Goal: Check status: Check status

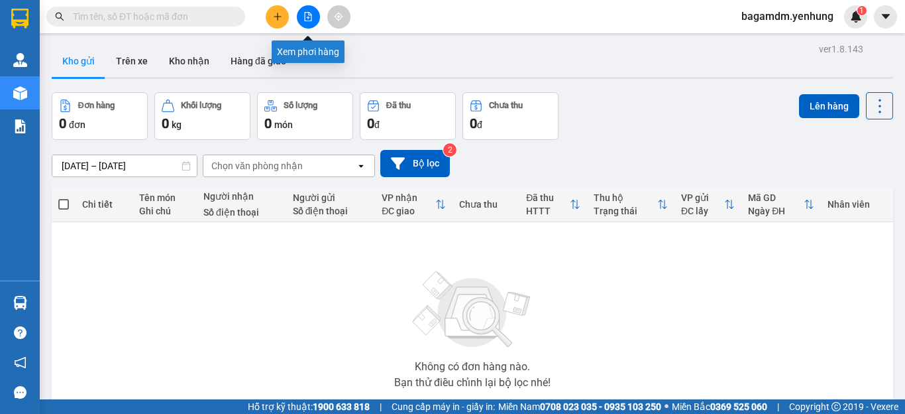
click at [304, 12] on icon "file-add" at bounding box center [308, 16] width 9 height 9
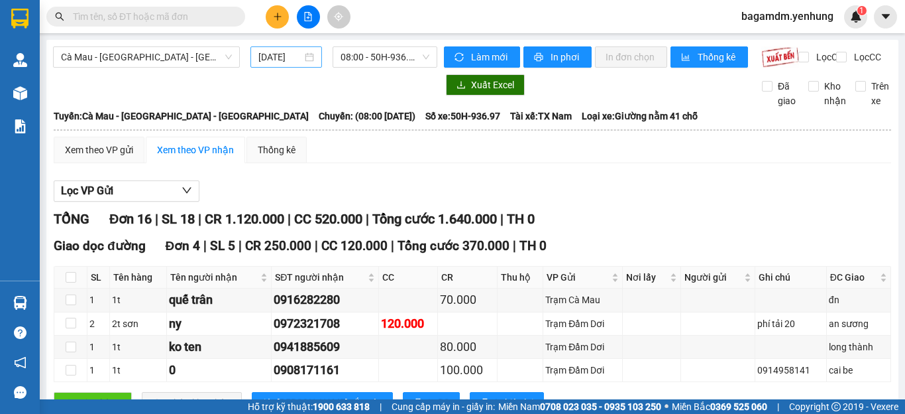
click at [273, 52] on input "11/09/2025" at bounding box center [280, 57] width 44 height 15
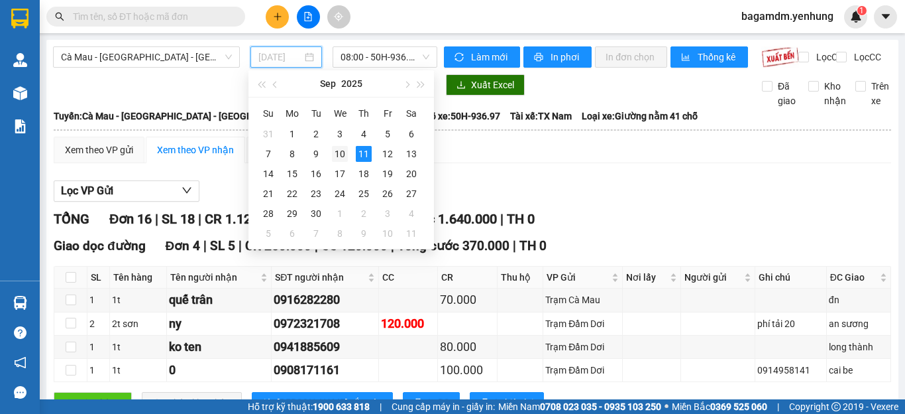
click at [339, 148] on div "10" at bounding box center [340, 154] width 16 height 16
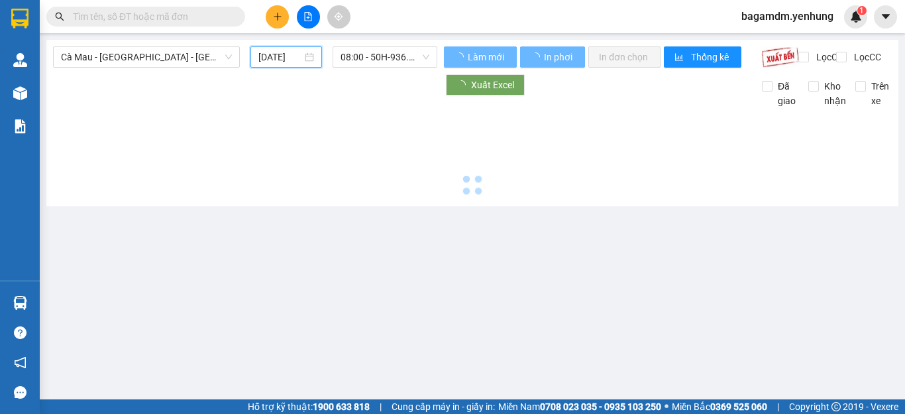
type input "10/09/2025"
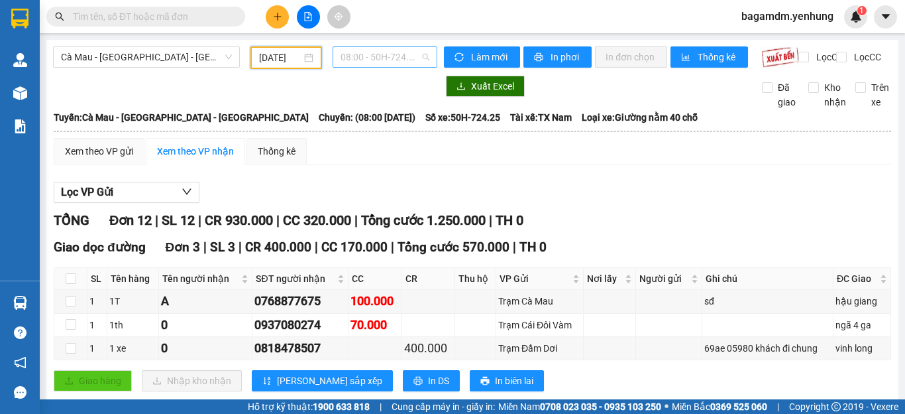
click at [406, 60] on span "08:00 - 50H-724.25" at bounding box center [385, 57] width 89 height 20
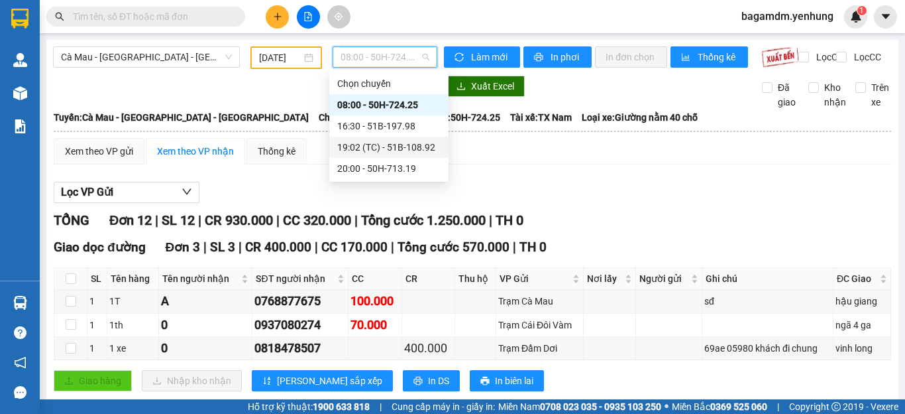
click at [404, 146] on div "19:02 (TC) - 51B-108.92" at bounding box center [388, 147] width 103 height 15
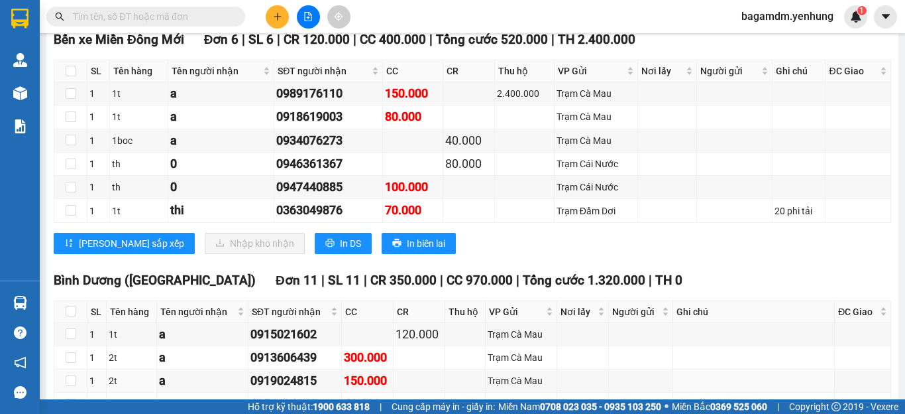
scroll to position [1723, 0]
